Goal: Task Accomplishment & Management: Complete application form

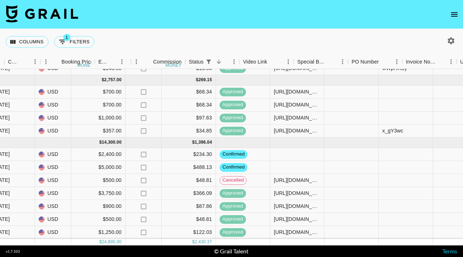
scroll to position [54, 402]
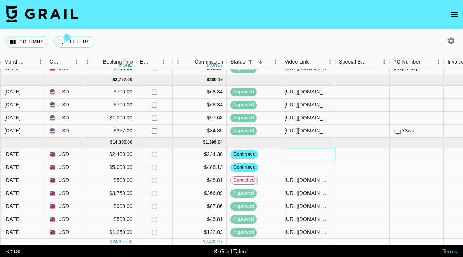
click at [309, 153] on div at bounding box center [308, 154] width 54 height 13
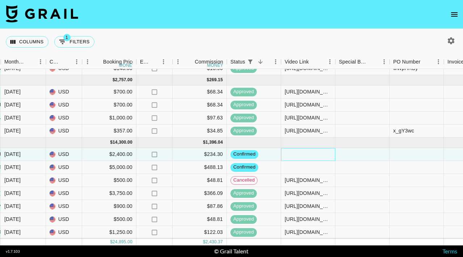
click at [309, 153] on div at bounding box center [308, 154] width 54 height 13
click at [271, 154] on div "confirmed" at bounding box center [254, 154] width 54 height 13
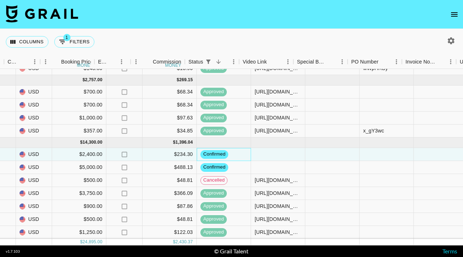
scroll to position [54, 444]
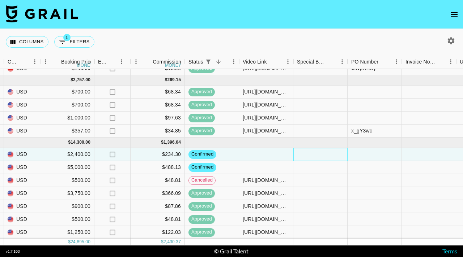
click at [312, 156] on div at bounding box center [320, 154] width 54 height 13
click at [312, 157] on div at bounding box center [320, 154] width 54 height 13
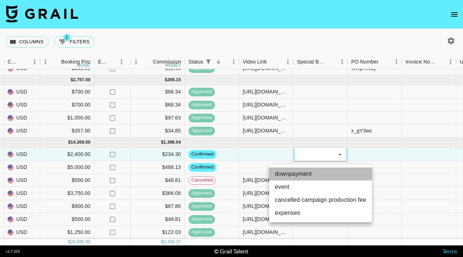
click at [316, 175] on li "downpayment" at bounding box center [320, 174] width 103 height 13
type input "downpayment"
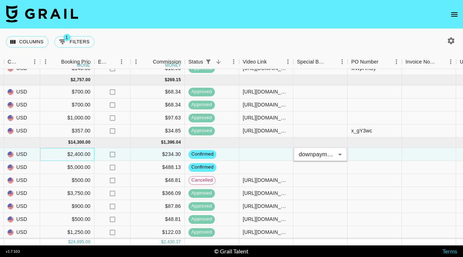
click at [70, 157] on div "$2,400.00" at bounding box center [67, 154] width 54 height 13
drag, startPoint x: 62, startPoint y: 154, endPoint x: 37, endPoint y: 154, distance: 25.0
click at [37, 154] on div "recvUPNj9vRgBfWxQ woodcitylimits hadlea.lindstrom@grail-talent.com Legacy Onlin…" at bounding box center [156, 154] width 1200 height 13
type input "1200"
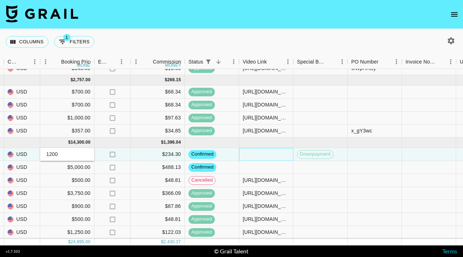
click at [253, 152] on div at bounding box center [266, 154] width 54 height 13
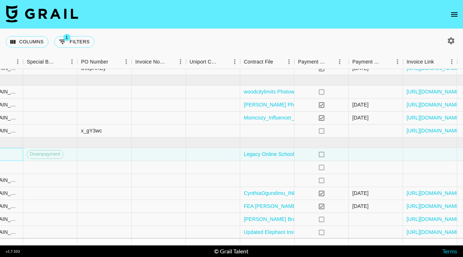
scroll to position [54, 737]
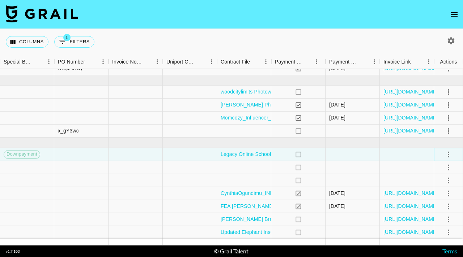
click at [449, 153] on icon "select merge strategy" at bounding box center [448, 154] width 9 height 9
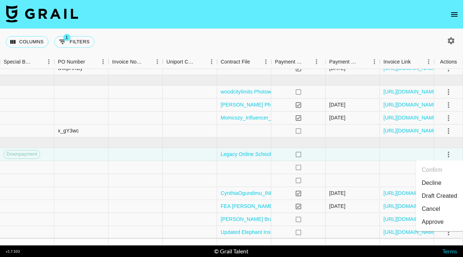
click at [428, 223] on div "Approve" at bounding box center [432, 222] width 22 height 9
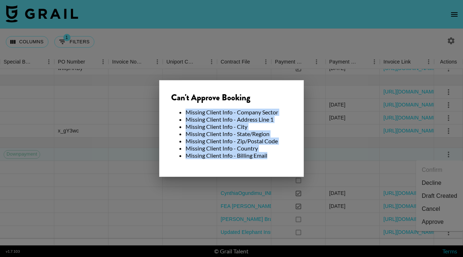
drag, startPoint x: 278, startPoint y: 160, endPoint x: 231, endPoint y: 106, distance: 72.1
click at [232, 106] on div "Can't Approve Booking Missing Client Info - Company Sector Missing Client Info …" at bounding box center [231, 128] width 145 height 97
copy ul "Missing Client Info - Company Sector Missing Client Info - Address Line 1 Missi…"
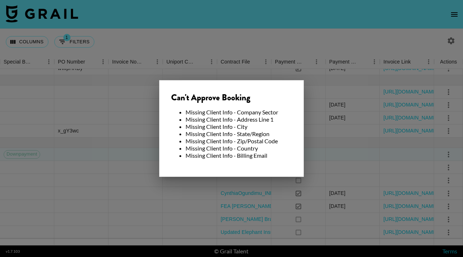
click at [309, 88] on div at bounding box center [231, 128] width 463 height 257
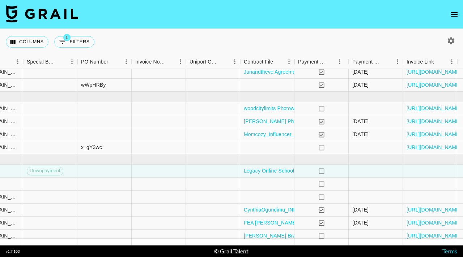
scroll to position [54, 714]
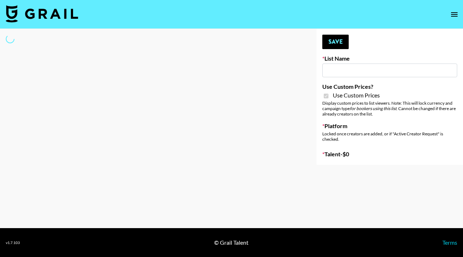
type input "Brickhouse - Fitness (20th Sept)"
checkbox input "true"
select select "Brand"
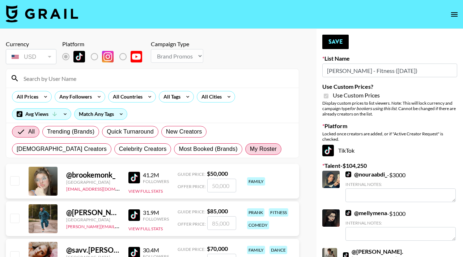
click at [245, 144] on label "My Roster" at bounding box center [263, 149] width 36 height 12
click at [250, 149] on input "My Roster" at bounding box center [250, 149] width 0 height 0
radio input "true"
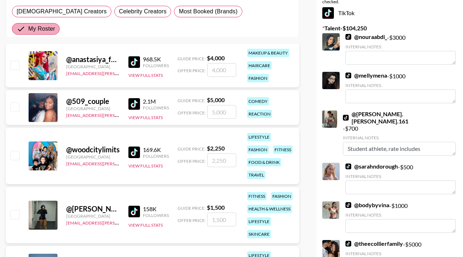
scroll to position [138, 0]
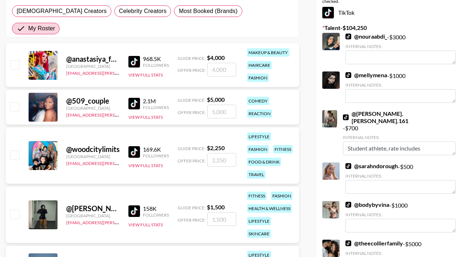
click at [12, 210] on input "checkbox" at bounding box center [14, 214] width 9 height 9
checkbox input "true"
type input "1500"
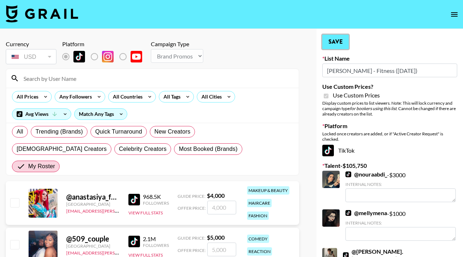
click at [330, 42] on button "Save" at bounding box center [335, 42] width 26 height 14
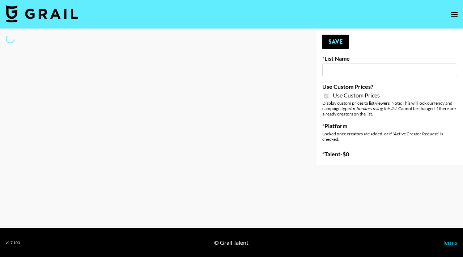
type input "Brickhouse - Women (20th Sept)"
checkbox input "true"
select select "Brand"
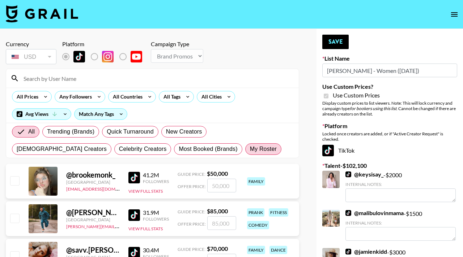
click at [245, 154] on label "My Roster" at bounding box center [263, 149] width 36 height 12
click at [250, 149] on input "My Roster" at bounding box center [250, 149] width 0 height 0
radio input "true"
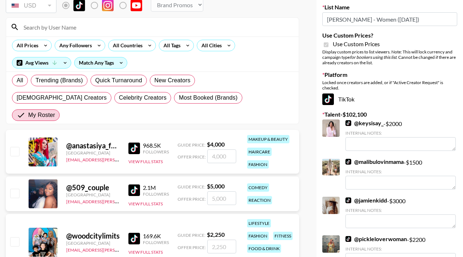
scroll to position [37, 0]
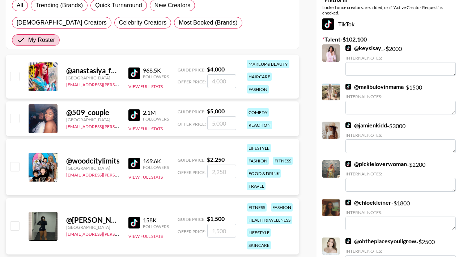
click at [16, 162] on input "checkbox" at bounding box center [14, 166] width 9 height 9
checkbox input "true"
type input "2250"
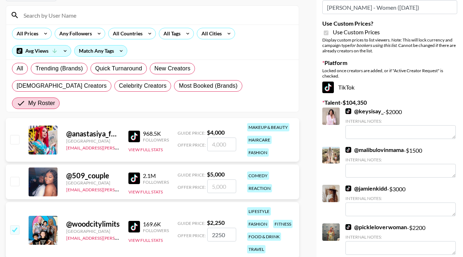
scroll to position [0, 0]
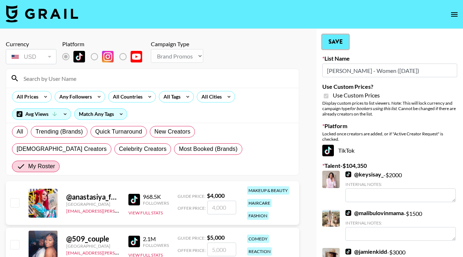
click at [342, 39] on button "Save" at bounding box center [335, 42] width 26 height 14
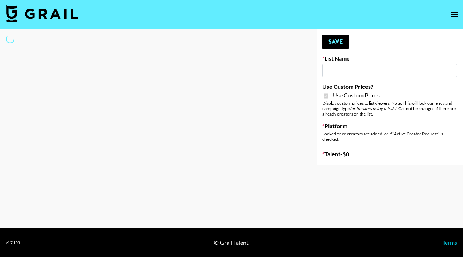
type input "[PERSON_NAME] - Relatable ([DATE])"
checkbox input "true"
select select "Brand"
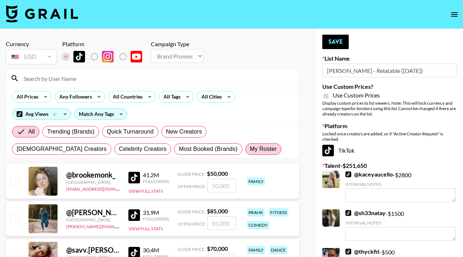
click at [250, 149] on span "My Roster" at bounding box center [263, 149] width 27 height 9
click at [250, 149] on input "My Roster" at bounding box center [250, 149] width 0 height 0
radio input "true"
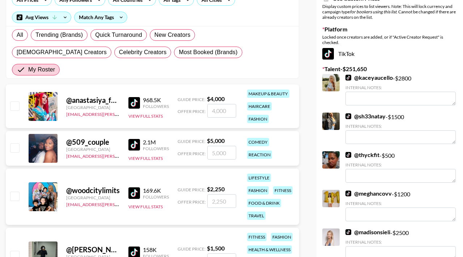
scroll to position [145, 0]
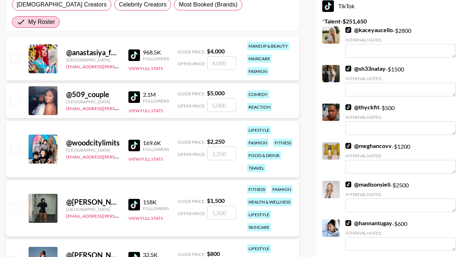
click at [14, 257] on input "checkbox" at bounding box center [14, 261] width 9 height 9
checkbox input "true"
type input "800"
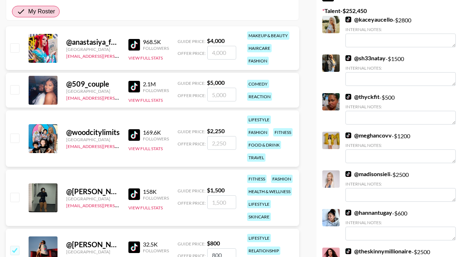
scroll to position [147, 0]
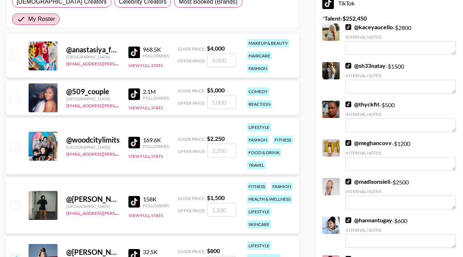
click at [16, 93] on input "checkbox" at bounding box center [14, 97] width 9 height 9
checkbox input "true"
type input "5000"
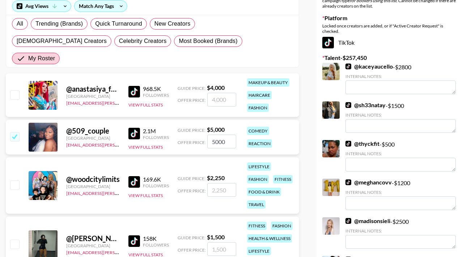
scroll to position [0, 0]
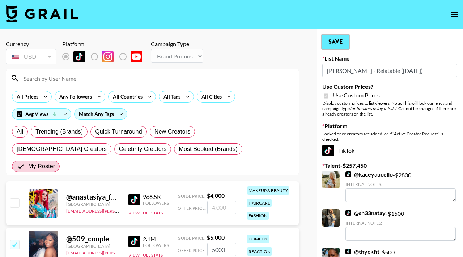
click at [332, 41] on button "Save" at bounding box center [335, 42] width 26 height 14
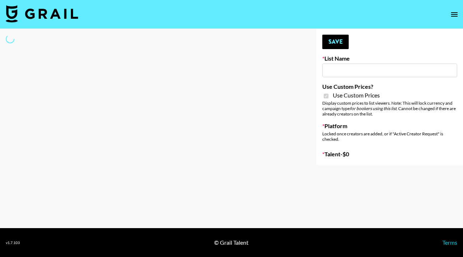
type input "Topsurveys ([DATE])"
checkbox input "true"
select select "Brand"
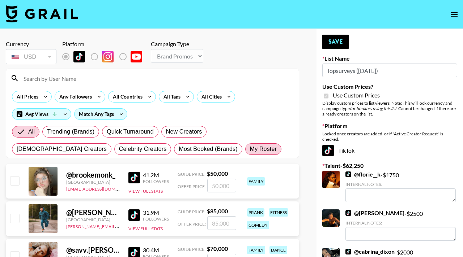
click at [250, 152] on span "My Roster" at bounding box center [263, 149] width 27 height 9
click at [250, 149] on input "My Roster" at bounding box center [250, 149] width 0 height 0
radio input "true"
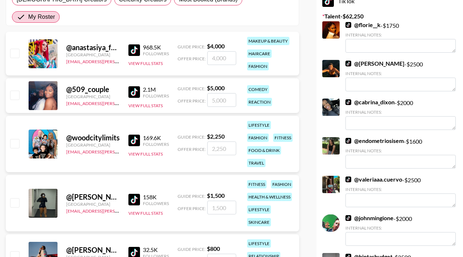
scroll to position [163, 0]
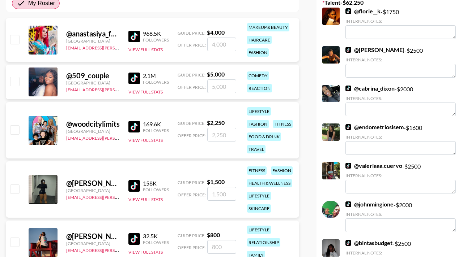
click at [17, 125] on input "checkbox" at bounding box center [14, 129] width 9 height 9
checkbox input "true"
type input "2250"
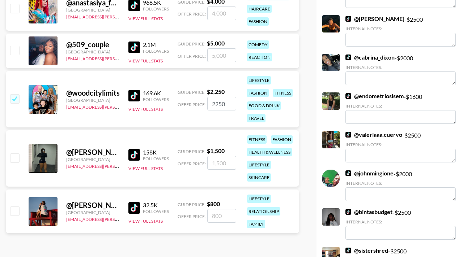
scroll to position [196, 0]
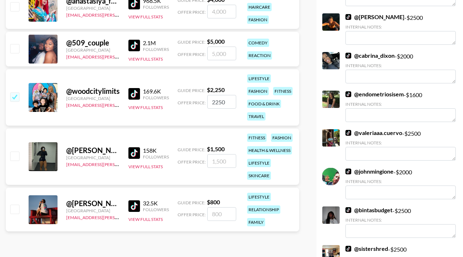
click at [18, 152] on input "checkbox" at bounding box center [14, 156] width 9 height 9
checkbox input "true"
type input "1500"
click at [16, 199] on div "@ kaitlyn.drew United States [EMAIL_ADDRESS][PERSON_NAME][DOMAIN_NAME] 32.5K Fo…" at bounding box center [152, 210] width 293 height 44
click at [17, 205] on input "checkbox" at bounding box center [14, 209] width 9 height 9
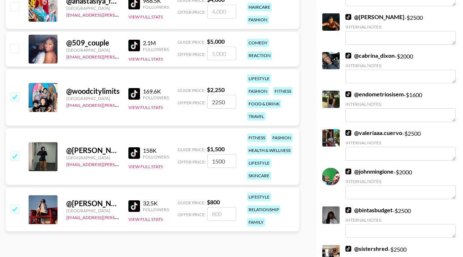
checkbox input "true"
type input "800"
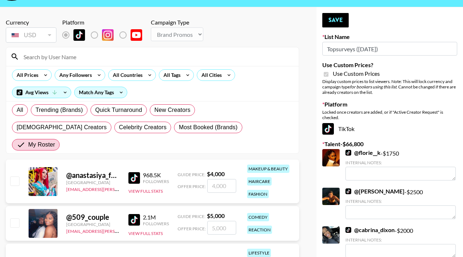
scroll to position [0, 0]
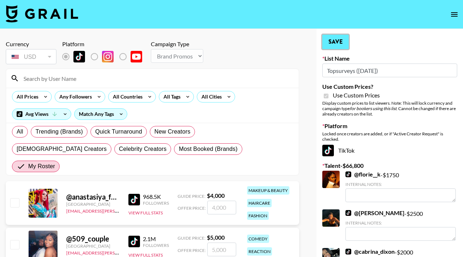
click at [329, 43] on button "Save" at bounding box center [335, 42] width 26 height 14
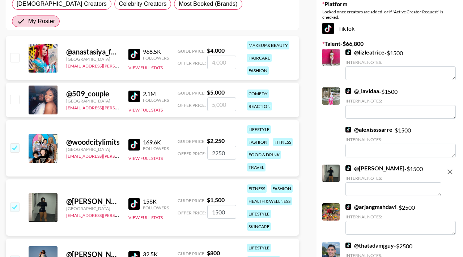
scroll to position [456, 0]
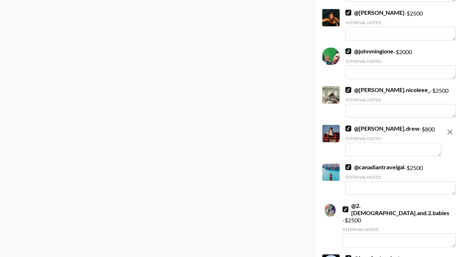
click at [404, 157] on div "@ kaitlyn.drew - $ 800 Internal Notes:" at bounding box center [393, 141] width 96 height 33
click at [400, 151] on textarea at bounding box center [393, 150] width 96 height 14
type textarea "F"
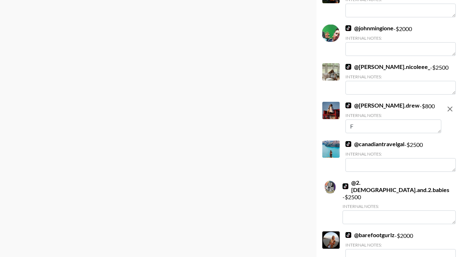
scroll to position [433, 0]
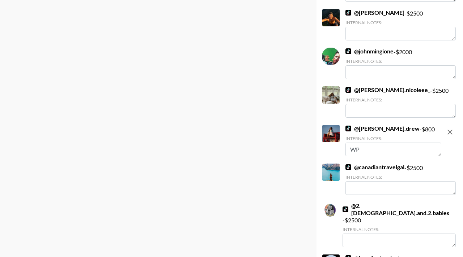
type textarea "W"
drag, startPoint x: 423, startPoint y: 153, endPoint x: 349, endPoint y: 151, distance: 74.5
click at [348, 151] on textarea "Posts weekly about" at bounding box center [393, 150] width 96 height 14
click at [378, 148] on textarea "Frequently posts about budgeting and shares tips with audience. Posts weekly gr…" at bounding box center [393, 150] width 96 height 14
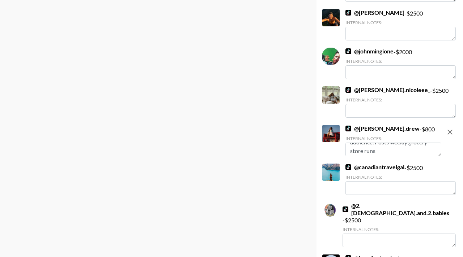
scroll to position [26, 0]
click at [397, 150] on textarea "Frequently posts about budgeting and shares money saving tips with audience. Po…" at bounding box center [393, 150] width 96 height 14
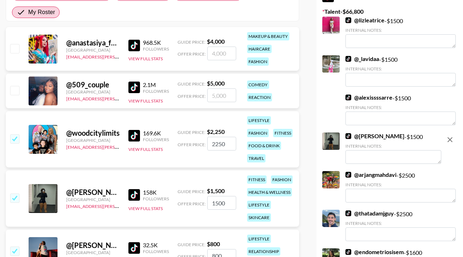
scroll to position [0, 0]
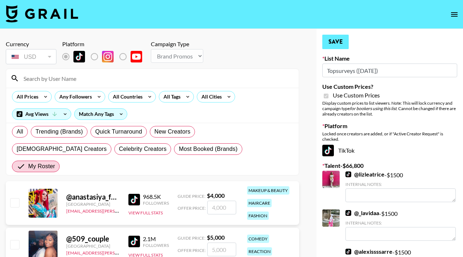
type textarea "Frequently posts about budgeting and shares money saving tips with audience. Po…"
click at [338, 36] on button "Save" at bounding box center [335, 42] width 26 height 14
